Goal: Information Seeking & Learning: Check status

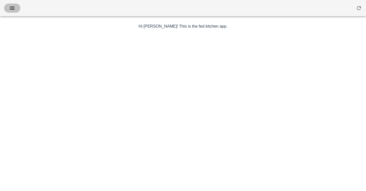
click at [8, 7] on span "button" at bounding box center [12, 8] width 8 height 6
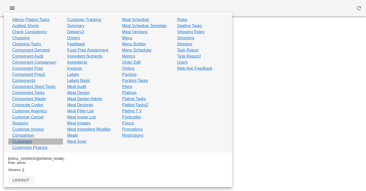
click at [20, 143] on link "Customers" at bounding box center [22, 142] width 20 height 6
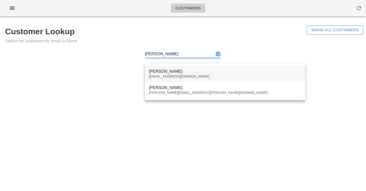
type input "jessica hann"
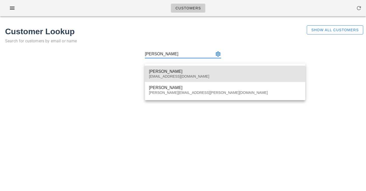
click at [175, 73] on div "Jessica Hann" at bounding box center [225, 71] width 152 height 5
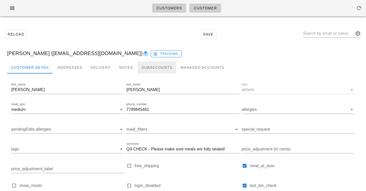
click at [158, 66] on div "Subaccounts" at bounding box center [156, 67] width 39 height 12
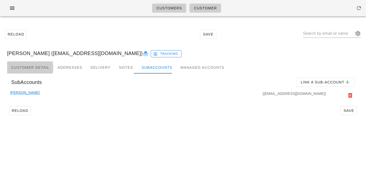
click at [28, 66] on div "Customer Detail" at bounding box center [30, 67] width 46 height 12
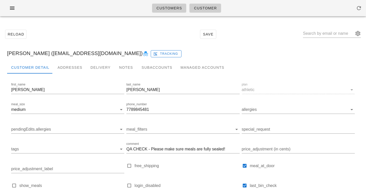
click at [77, 32] on div "Reload Save" at bounding box center [183, 34] width 360 height 22
click at [12, 10] on icon "button" at bounding box center [12, 8] width 6 height 6
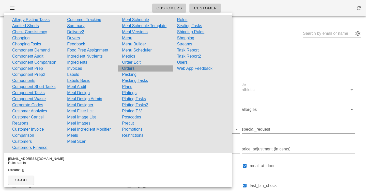
click at [132, 70] on link "Orders" at bounding box center [128, 69] width 12 height 6
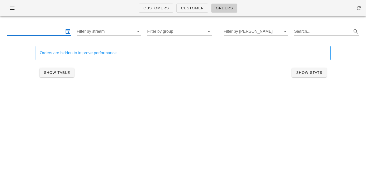
click at [45, 30] on input "text" at bounding box center [35, 31] width 57 height 8
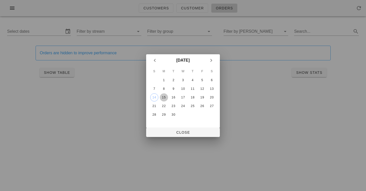
click at [163, 98] on div "15" at bounding box center [164, 98] width 8 height 4
click at [184, 98] on div "17" at bounding box center [183, 98] width 8 height 4
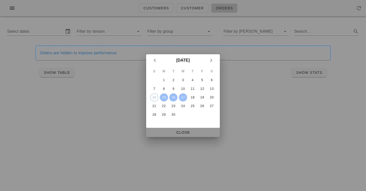
click at [180, 131] on span "Close" at bounding box center [183, 133] width 66 height 4
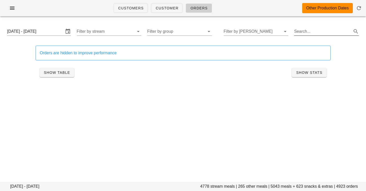
click at [320, 31] on input "Search..." at bounding box center [322, 31] width 57 height 8
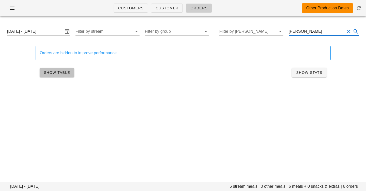
click at [59, 72] on span "Show Table" at bounding box center [57, 73] width 26 height 4
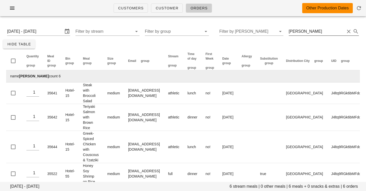
click at [309, 31] on input "jessica hann" at bounding box center [316, 31] width 56 height 8
type input "hillary"
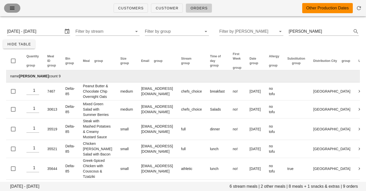
click at [9, 7] on icon "button" at bounding box center [12, 8] width 6 height 6
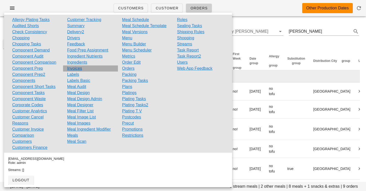
click at [76, 69] on link "Invoices" at bounding box center [74, 69] width 15 height 6
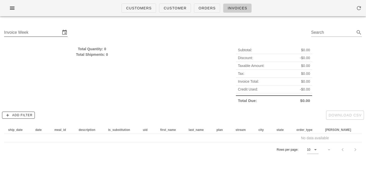
click at [49, 33] on input "Invoice Week" at bounding box center [32, 32] width 56 height 8
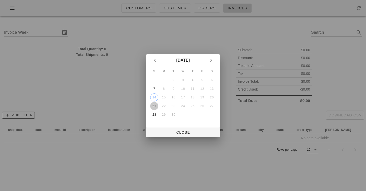
click at [155, 107] on div "21" at bounding box center [154, 106] width 8 height 4
click at [180, 133] on span "Close" at bounding box center [183, 133] width 66 height 4
type input "Sunday September 21"
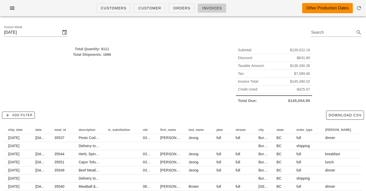
click at [72, 34] on div "Invoice Week Sunday September 21 Search" at bounding box center [183, 33] width 366 height 26
drag, startPoint x: 110, startPoint y: 40, endPoint x: 109, endPoint y: 120, distance: 79.7
click at [110, 119] on div "Invoice Week Sunday September 21 Search Total Quantity: 9111 Total Shipments: 1…" at bounding box center [183, 127] width 366 height 214
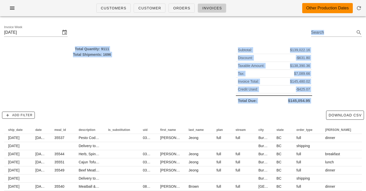
click at [109, 120] on div "Add Filter Download CSV" at bounding box center [183, 115] width 366 height 13
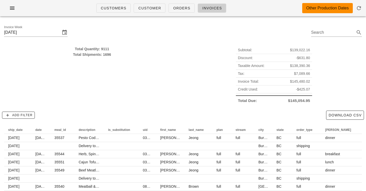
click at [100, 80] on div "Total Quantity: 9111 Total Shipments: 1696" at bounding box center [92, 75] width 182 height 65
